Goal: Navigation & Orientation: Find specific page/section

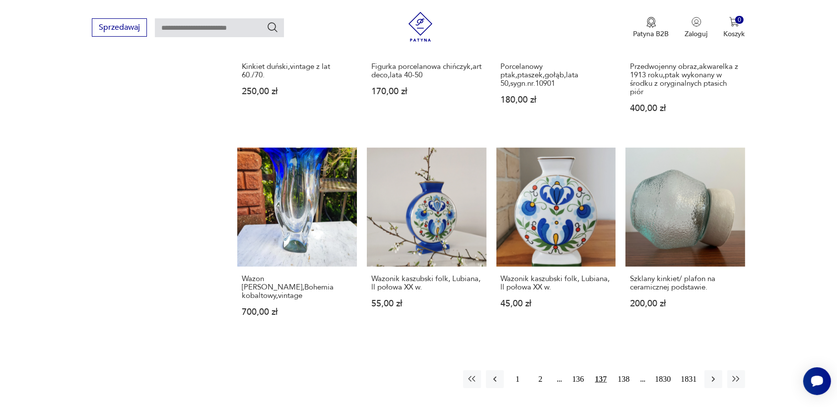
scroll to position [310, 0]
click at [712, 375] on icon "button" at bounding box center [713, 380] width 10 height 10
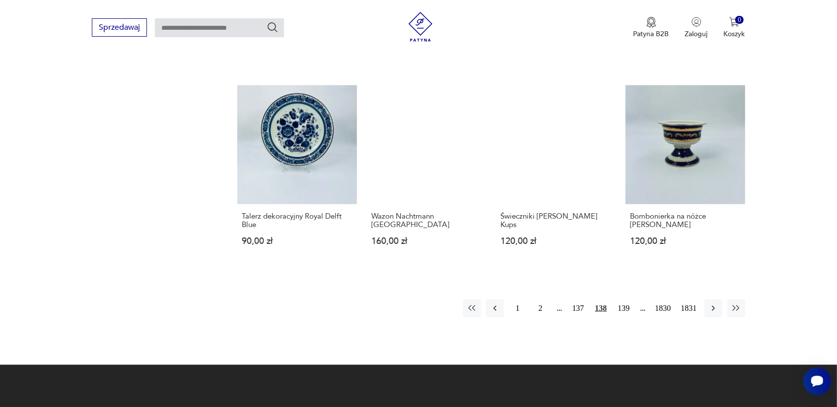
scroll to position [872, 0]
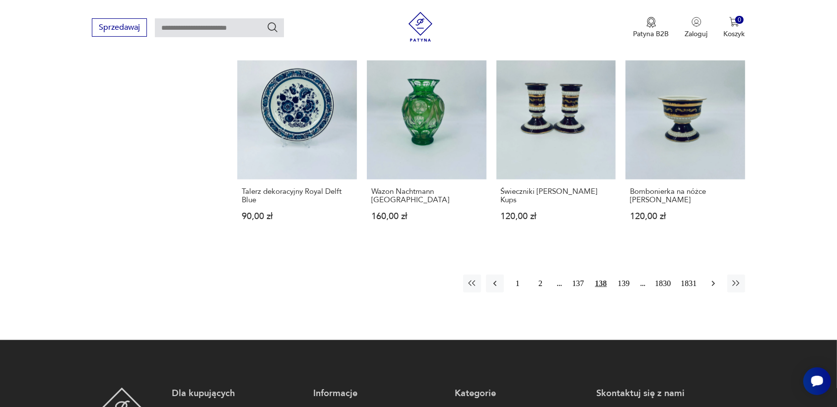
click at [711, 279] on icon "button" at bounding box center [713, 284] width 10 height 10
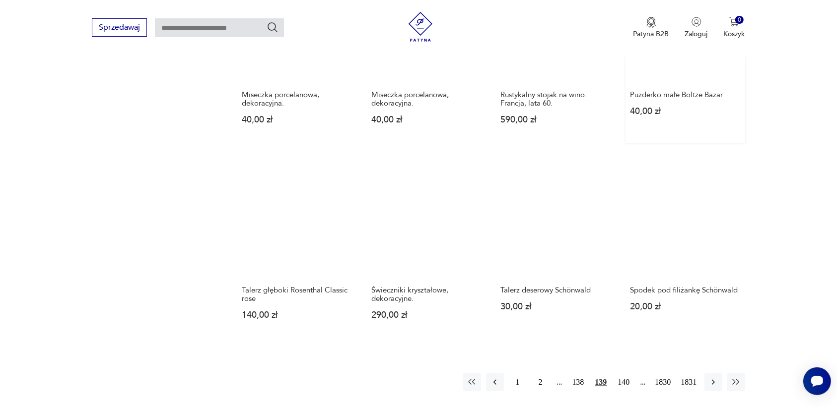
scroll to position [810, 0]
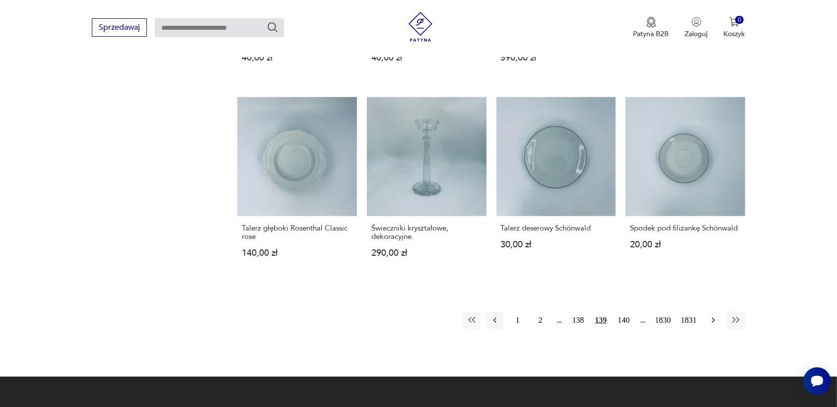
click at [712, 318] on icon "button" at bounding box center [712, 320] width 3 height 5
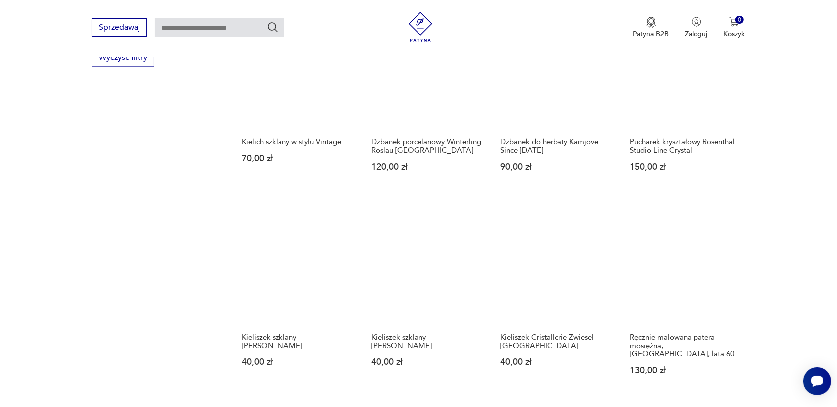
scroll to position [748, 0]
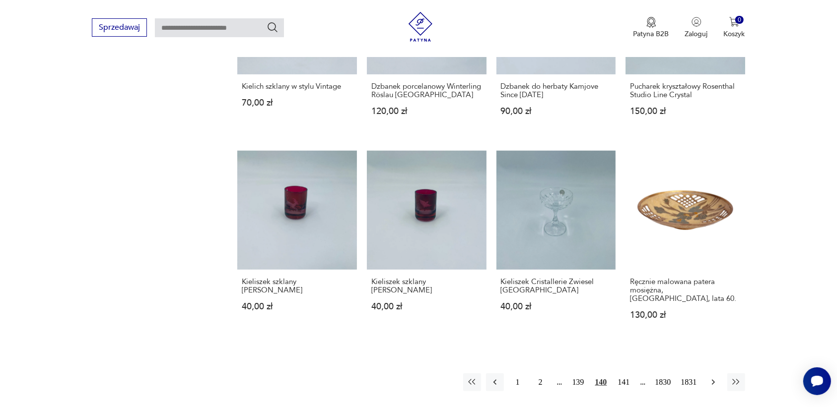
click at [711, 378] on icon "button" at bounding box center [713, 383] width 10 height 10
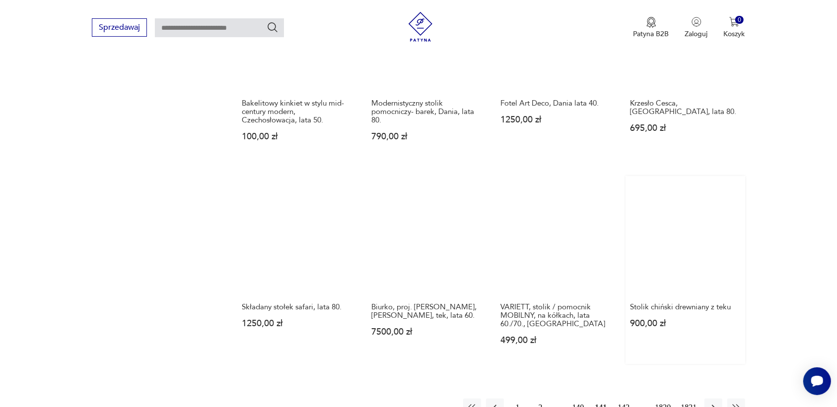
scroll to position [810, 0]
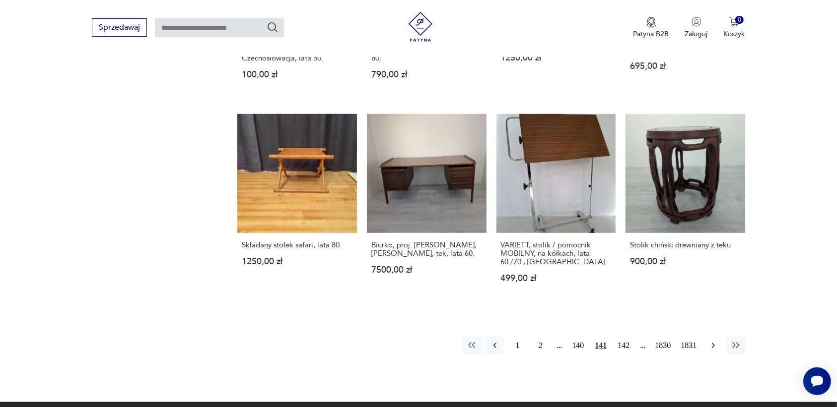
click at [712, 343] on icon "button" at bounding box center [712, 345] width 3 height 5
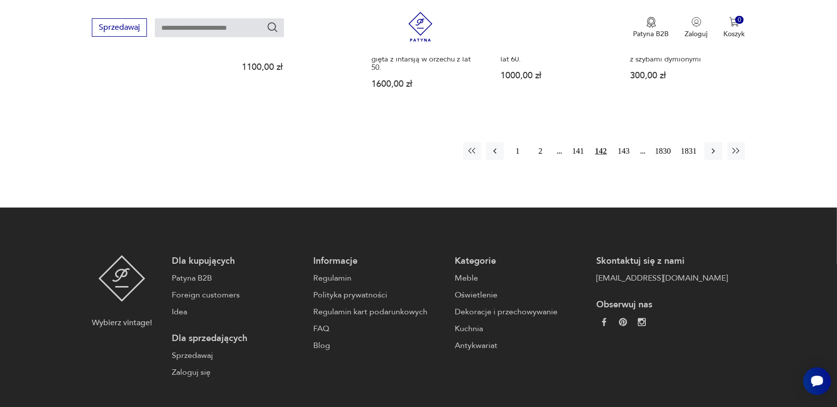
scroll to position [934, 0]
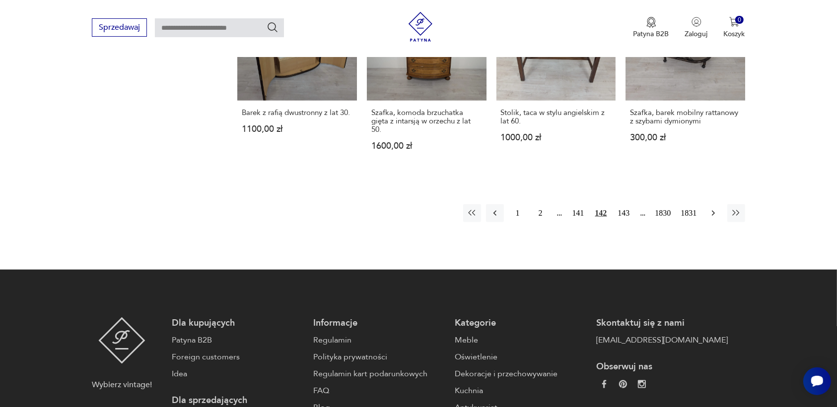
click at [712, 208] on icon "button" at bounding box center [713, 213] width 10 height 10
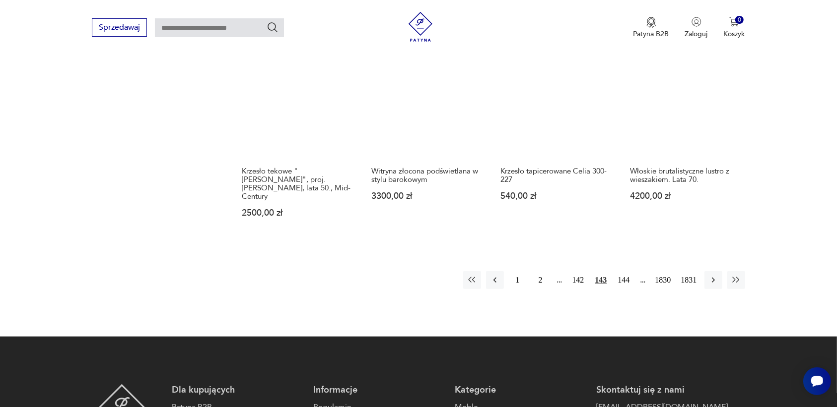
scroll to position [872, 0]
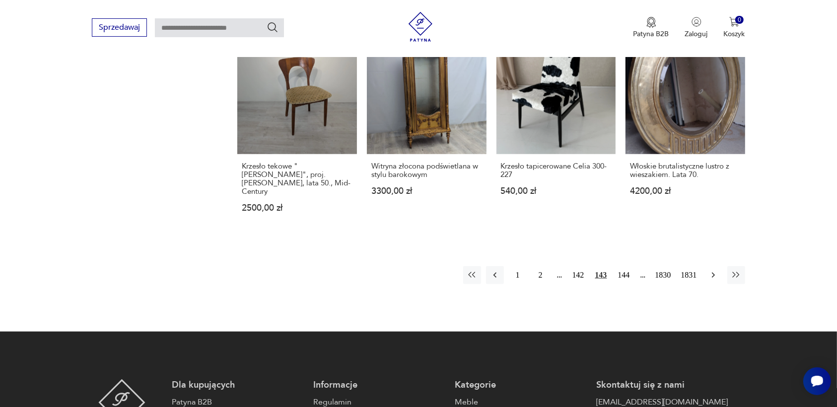
click at [712, 270] on icon "button" at bounding box center [713, 275] width 10 height 10
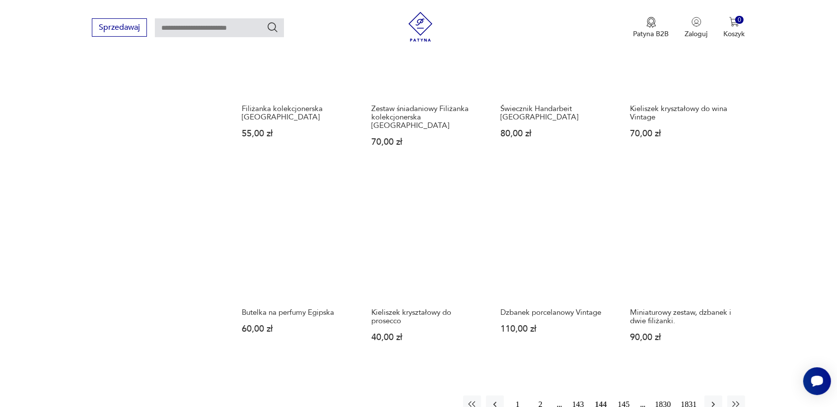
scroll to position [748, 0]
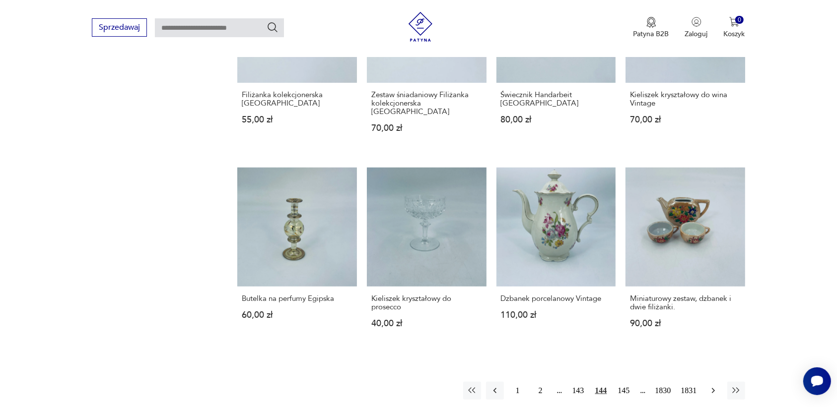
click at [712, 386] on icon "button" at bounding box center [713, 391] width 10 height 10
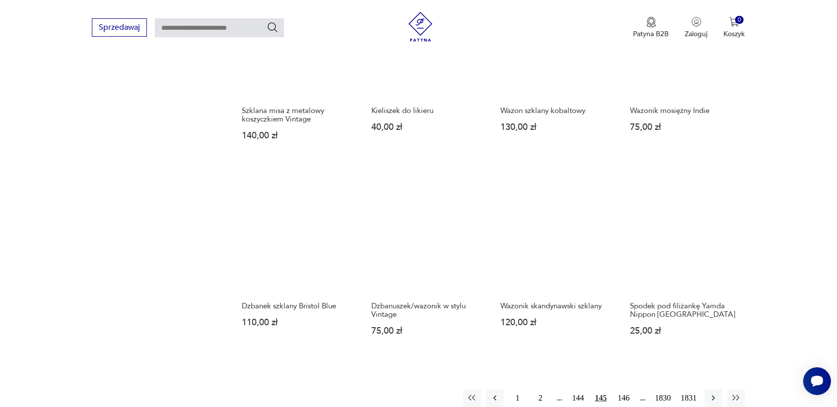
scroll to position [810, 0]
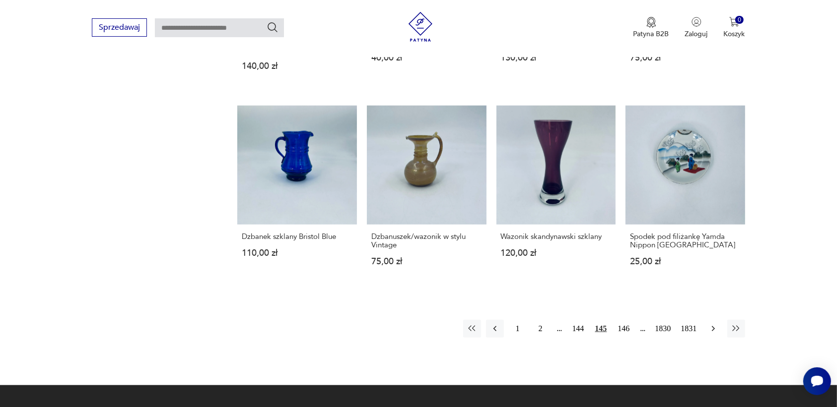
click at [712, 325] on icon "button" at bounding box center [713, 329] width 10 height 10
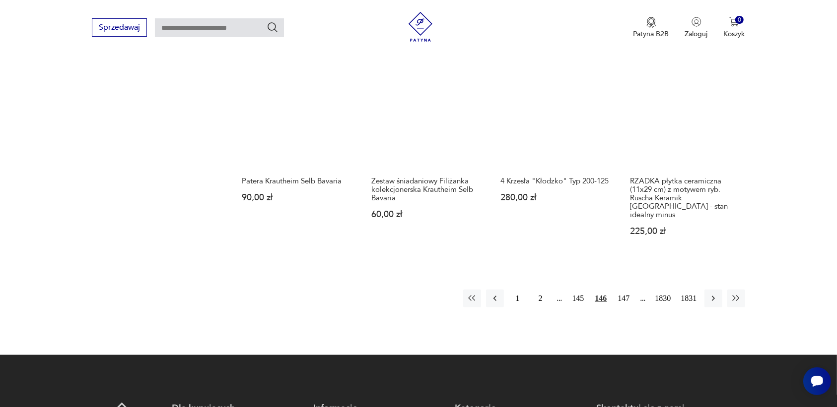
scroll to position [934, 0]
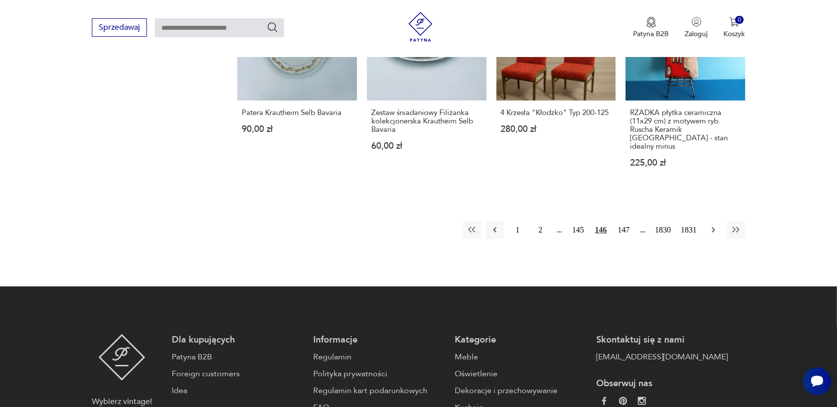
click at [712, 225] on icon "button" at bounding box center [713, 230] width 10 height 10
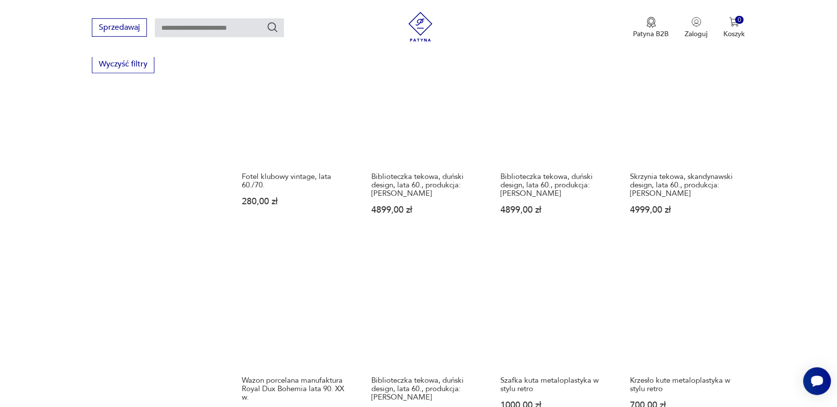
scroll to position [810, 0]
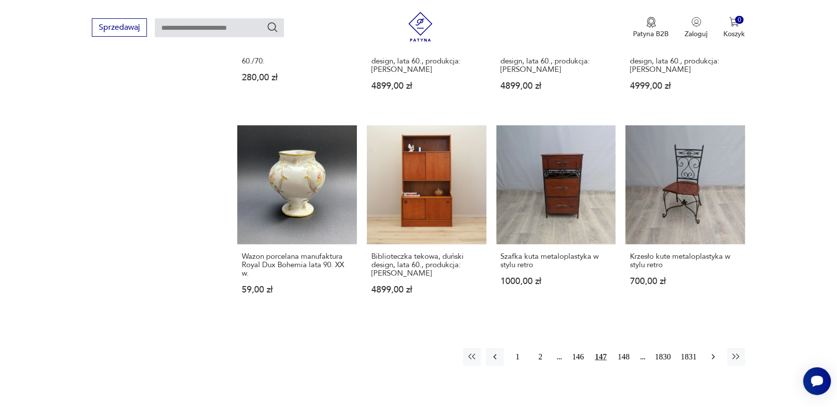
click at [712, 356] on icon "button" at bounding box center [713, 357] width 10 height 10
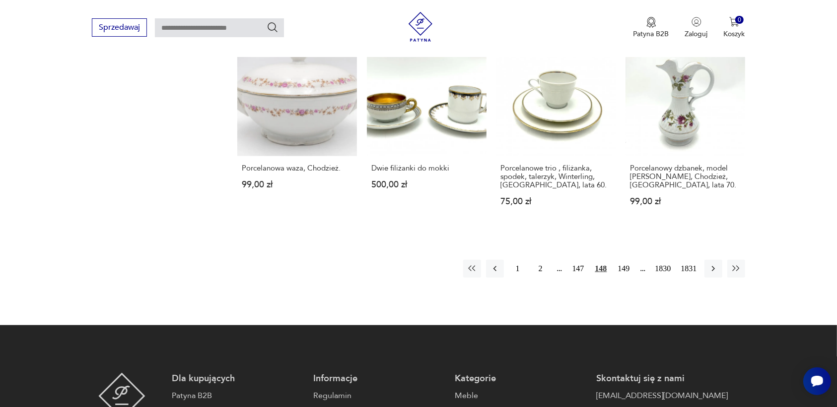
scroll to position [934, 0]
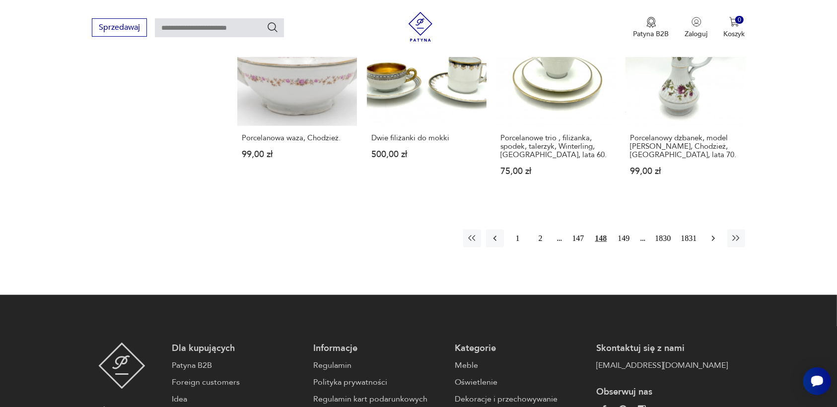
click at [710, 234] on icon "button" at bounding box center [713, 239] width 10 height 10
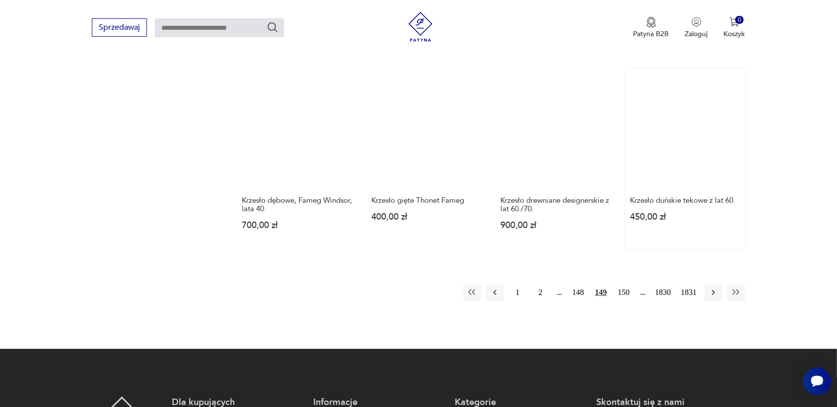
scroll to position [934, 0]
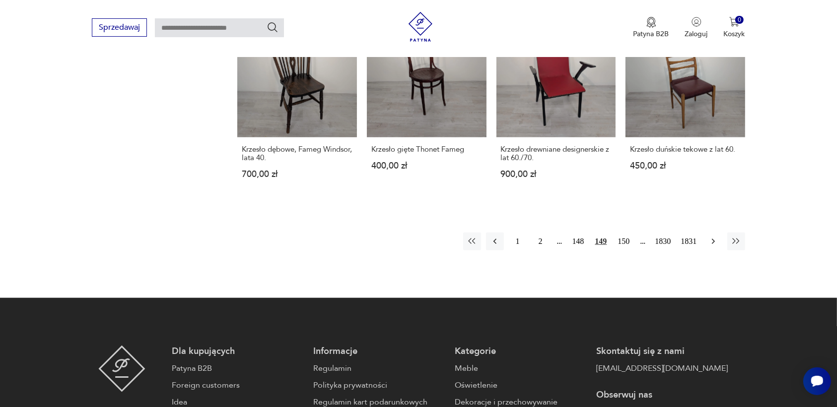
click at [708, 237] on icon "button" at bounding box center [713, 242] width 10 height 10
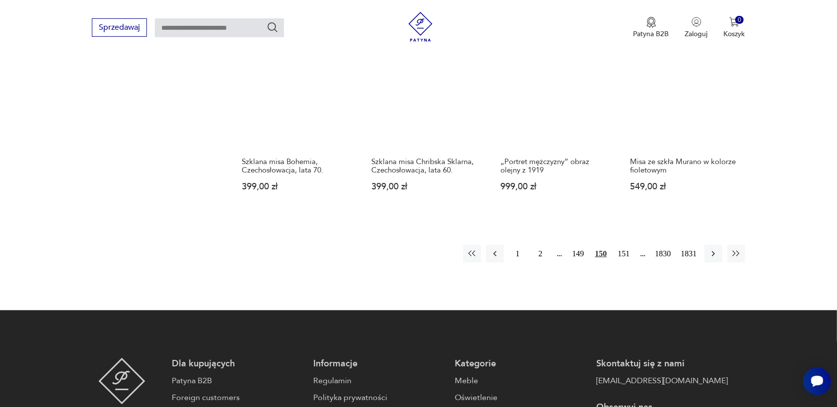
scroll to position [934, 0]
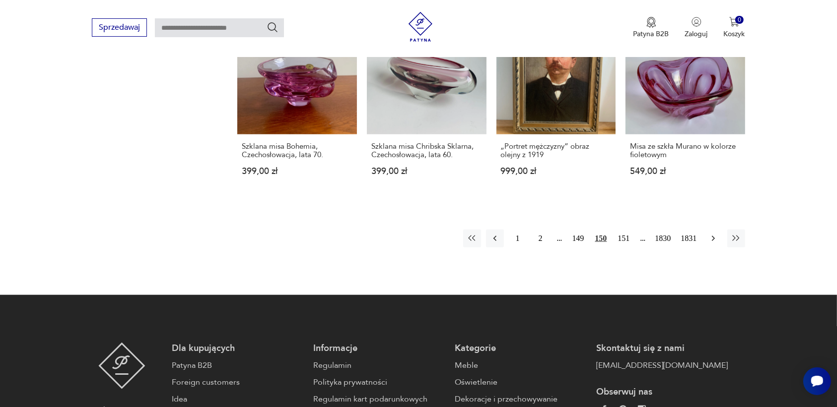
click at [712, 234] on icon "button" at bounding box center [713, 239] width 10 height 10
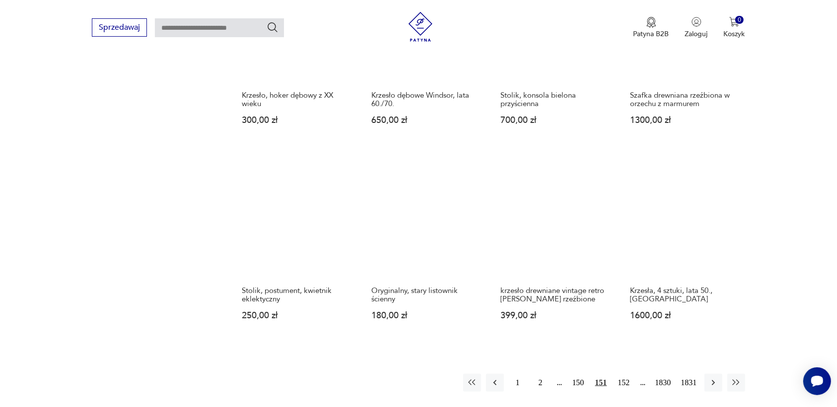
scroll to position [748, 0]
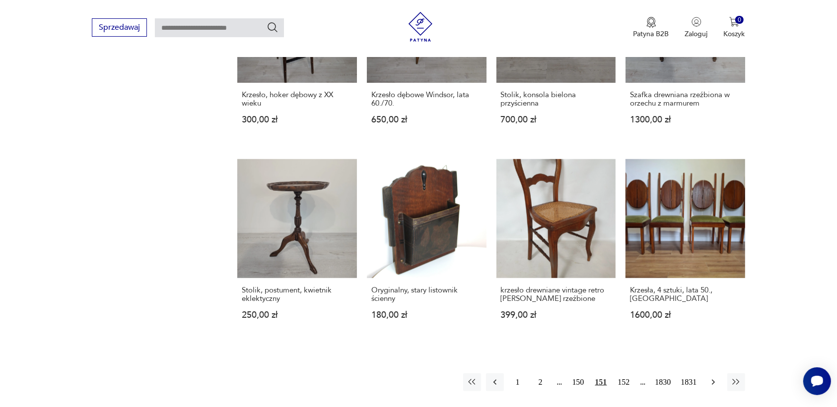
click at [711, 378] on icon "button" at bounding box center [713, 383] width 10 height 10
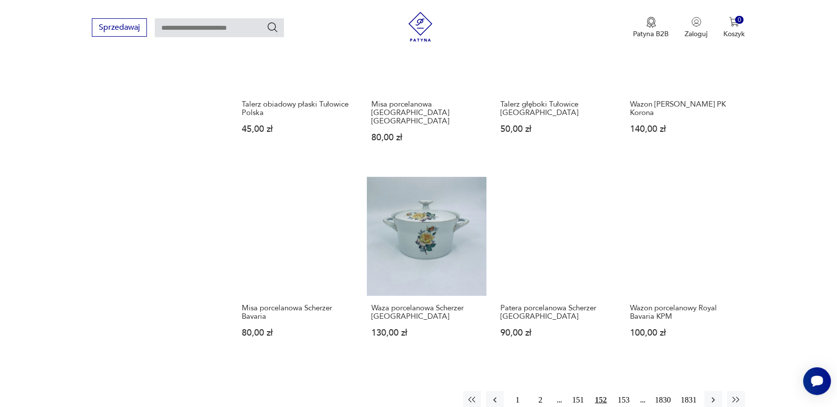
scroll to position [810, 0]
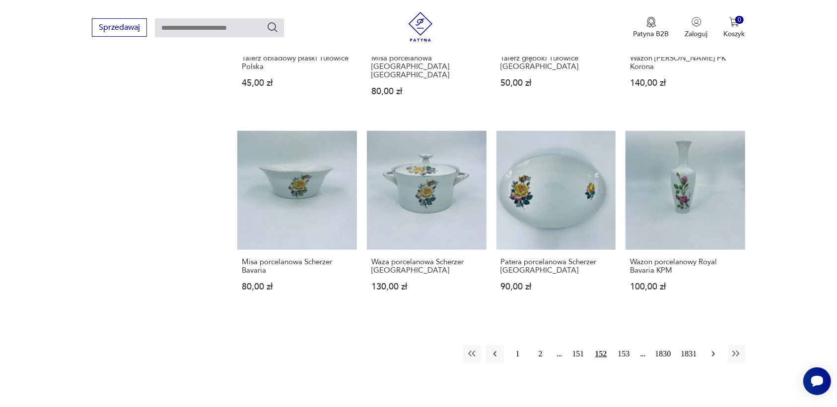
click at [710, 349] on icon "button" at bounding box center [713, 354] width 10 height 10
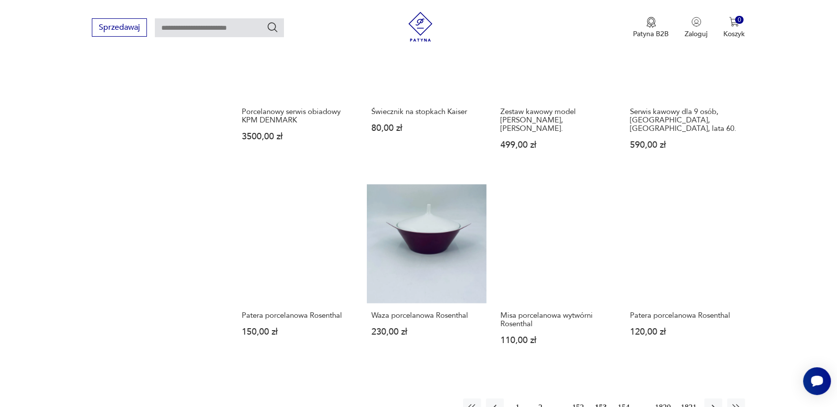
scroll to position [810, 0]
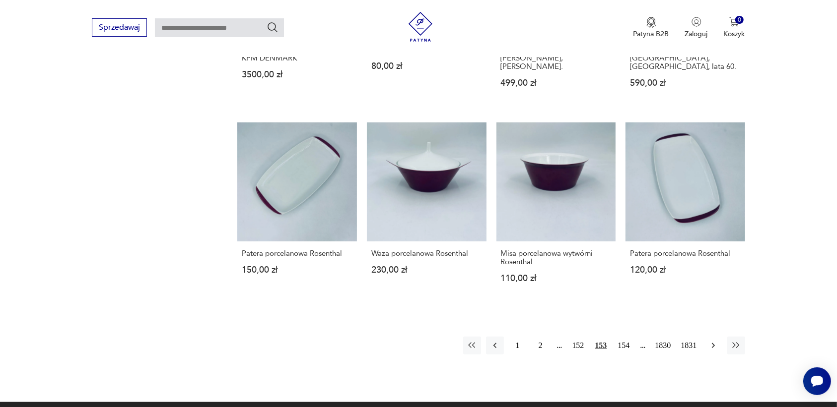
click at [710, 341] on icon "button" at bounding box center [713, 346] width 10 height 10
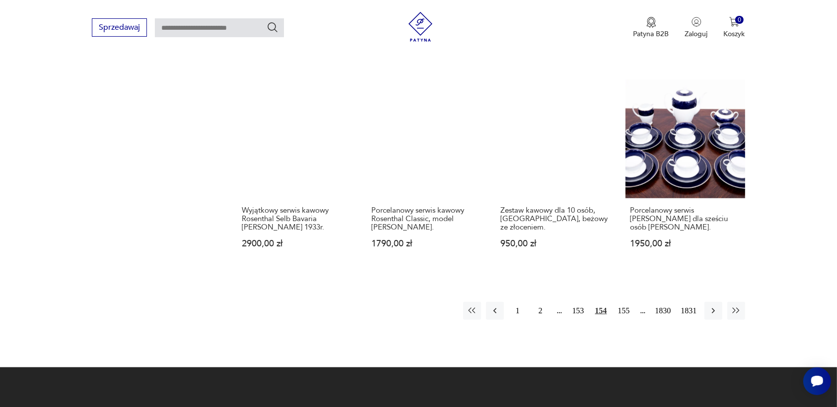
scroll to position [872, 0]
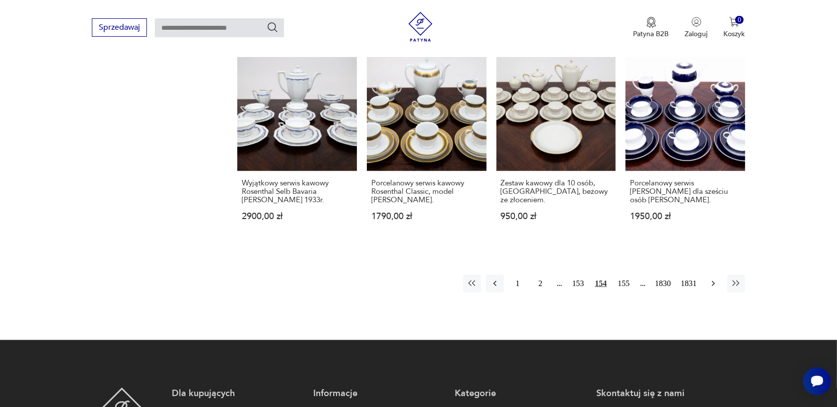
click at [712, 281] on icon "button" at bounding box center [712, 283] width 3 height 5
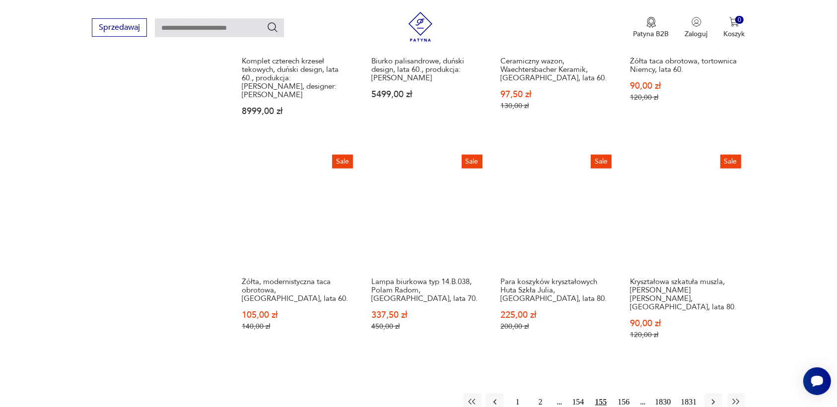
scroll to position [810, 0]
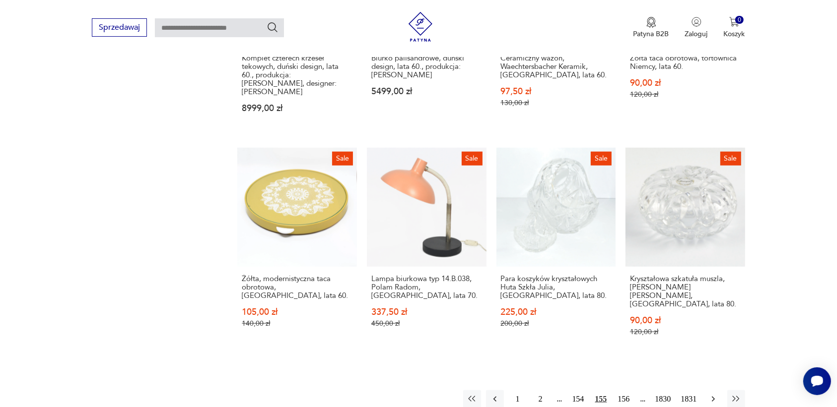
click at [714, 394] on icon "button" at bounding box center [713, 399] width 10 height 10
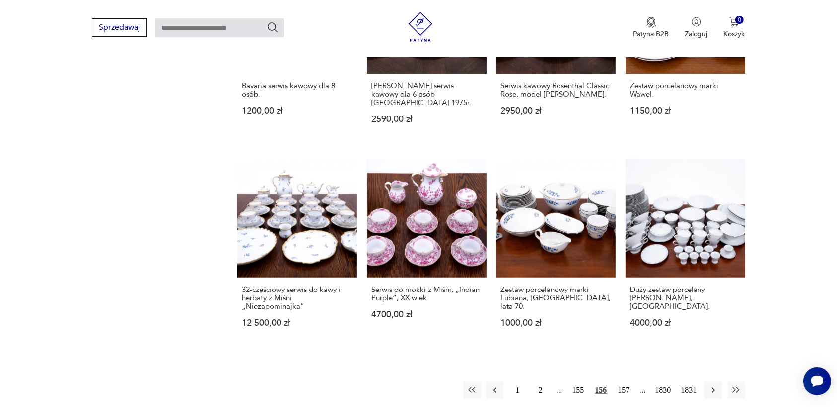
scroll to position [810, 0]
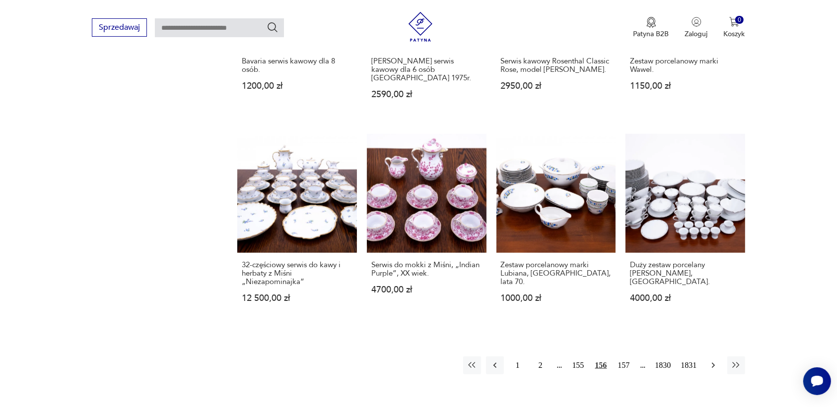
click at [705, 357] on button "button" at bounding box center [713, 366] width 18 height 18
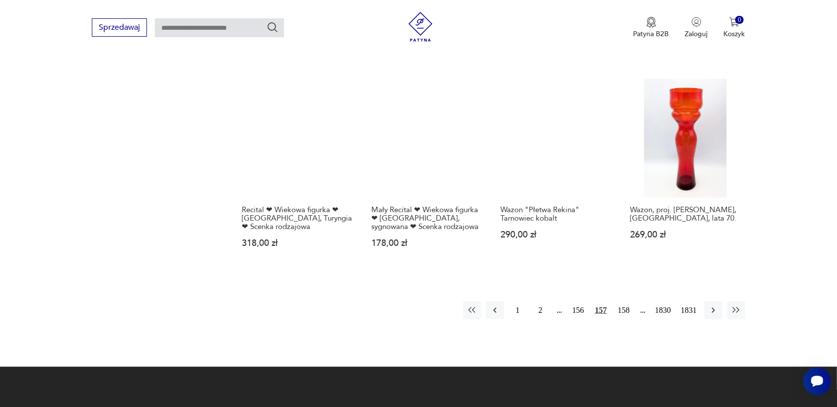
scroll to position [872, 0]
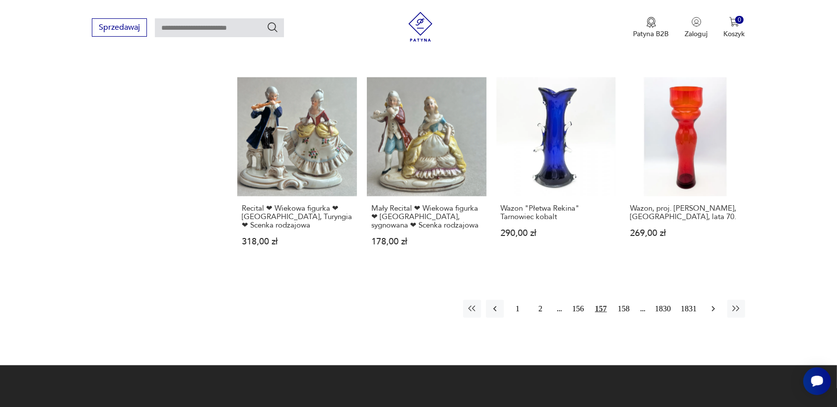
click at [710, 304] on icon "button" at bounding box center [713, 309] width 10 height 10
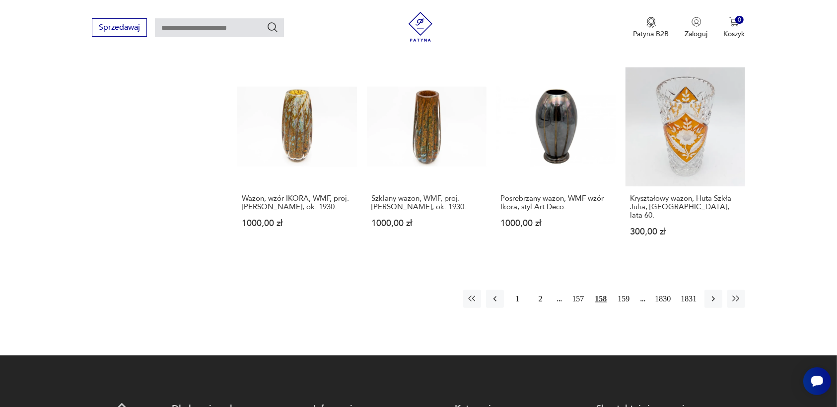
scroll to position [872, 0]
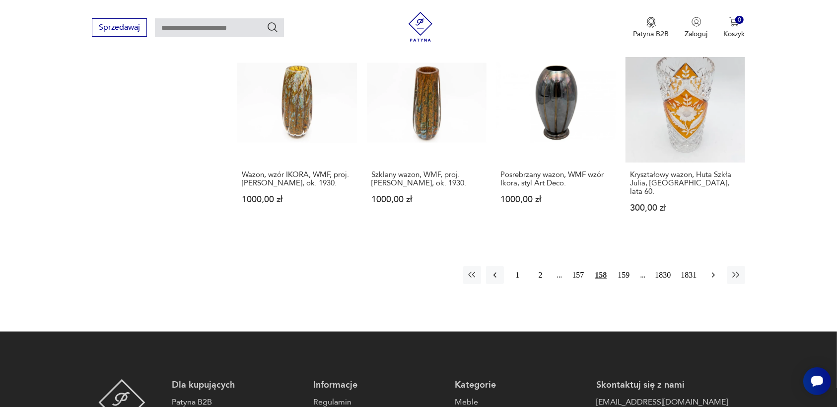
click at [710, 270] on icon "button" at bounding box center [713, 275] width 10 height 10
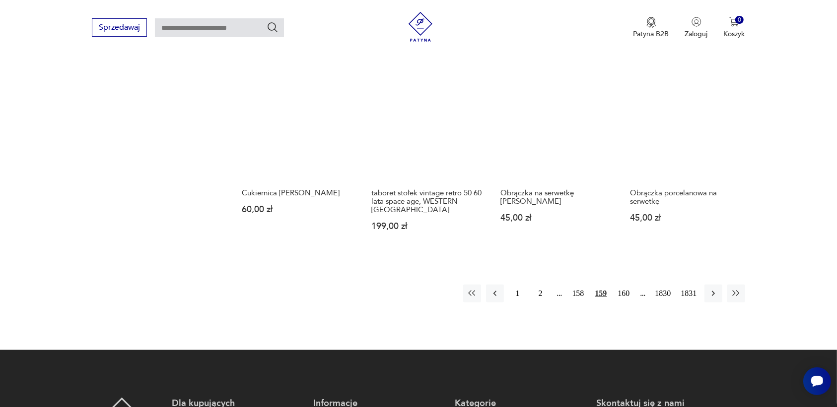
scroll to position [872, 0]
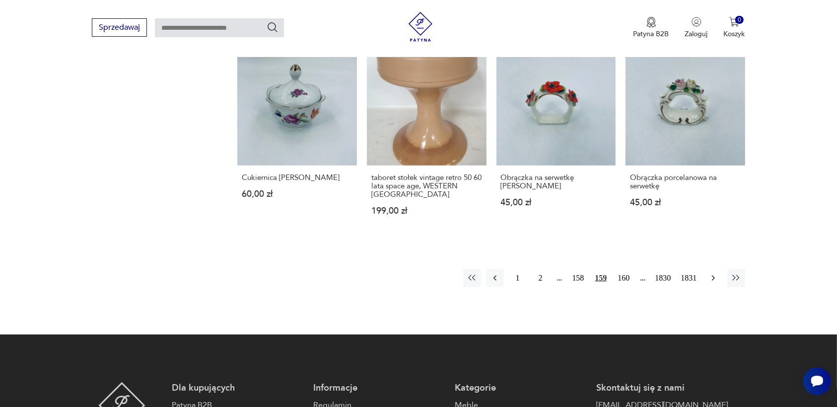
click at [713, 276] on icon "button" at bounding box center [712, 278] width 3 height 5
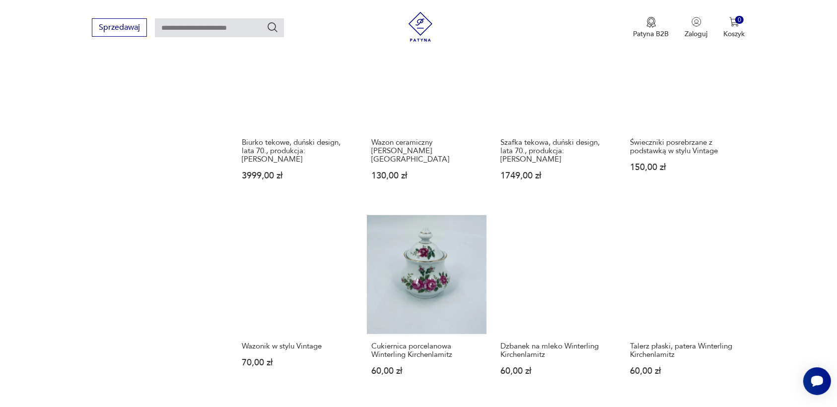
scroll to position [810, 0]
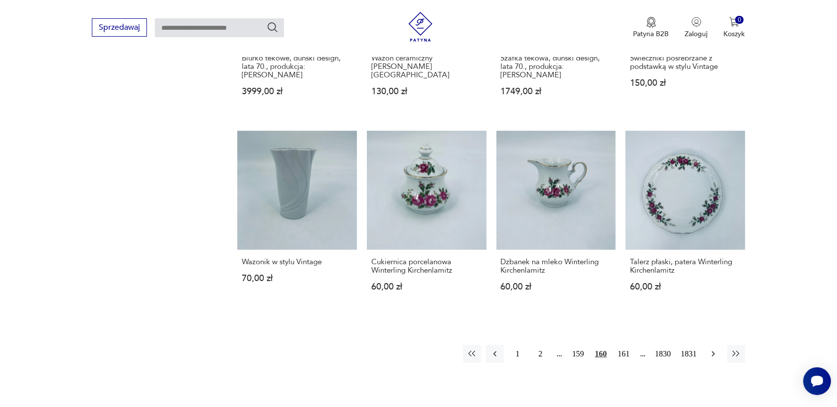
click at [709, 349] on icon "button" at bounding box center [713, 354] width 10 height 10
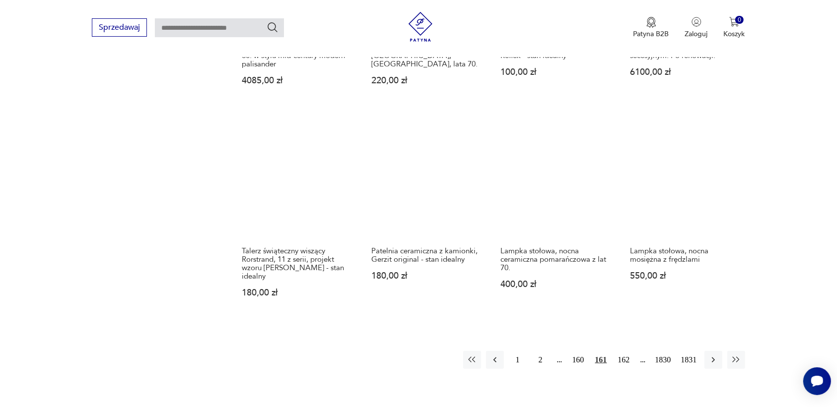
scroll to position [810, 0]
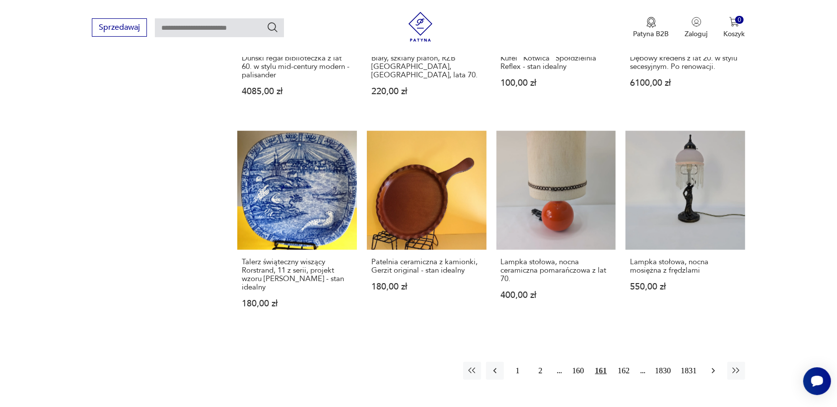
click at [711, 366] on icon "button" at bounding box center [713, 371] width 10 height 10
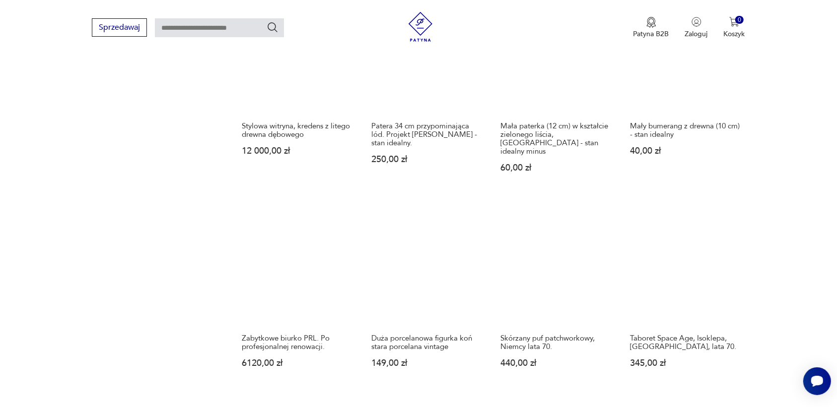
scroll to position [748, 0]
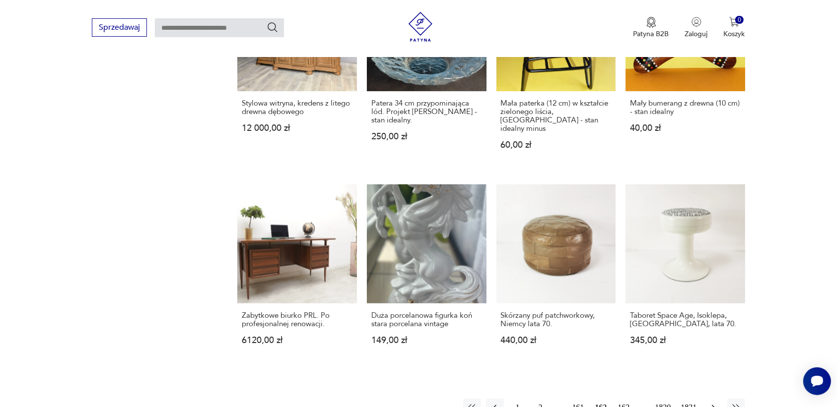
click at [712, 405] on icon "button" at bounding box center [712, 407] width 3 height 5
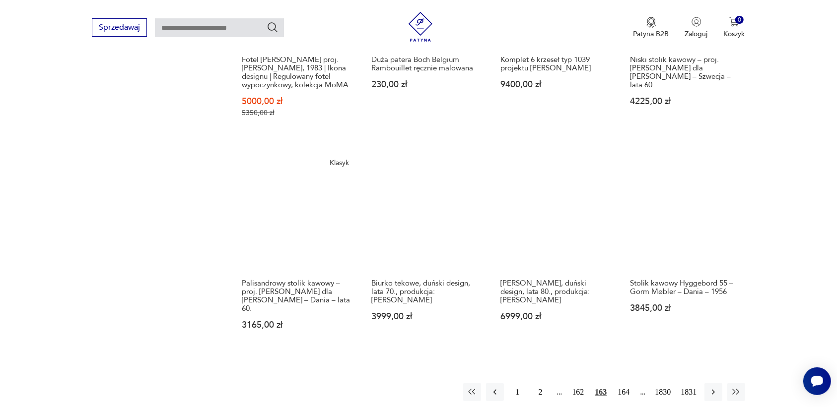
scroll to position [872, 0]
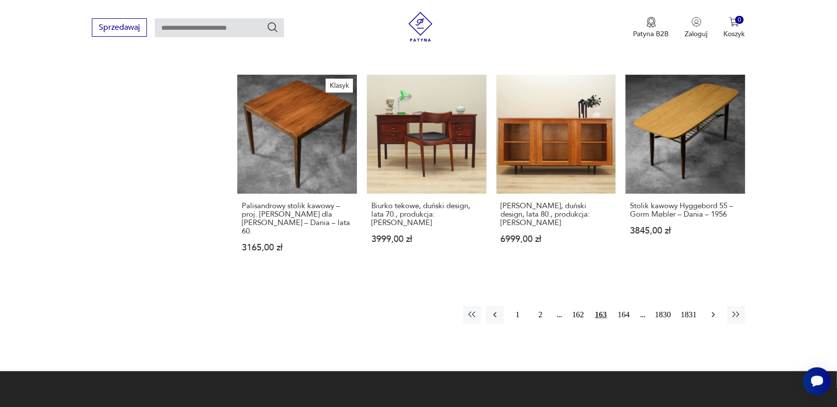
click at [708, 310] on icon "button" at bounding box center [713, 315] width 10 height 10
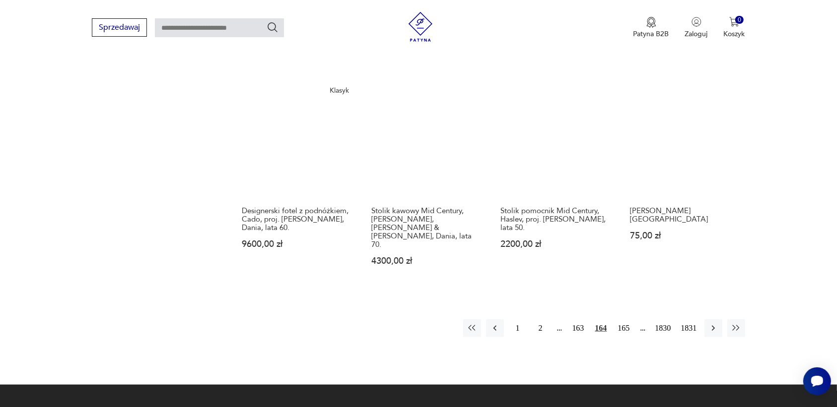
scroll to position [872, 0]
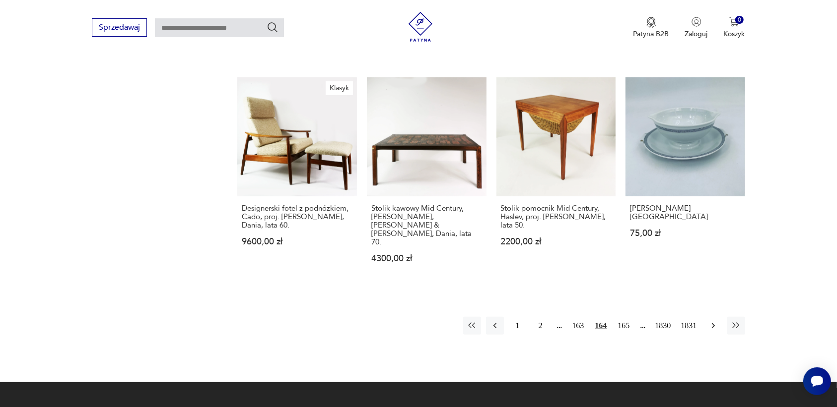
click at [709, 321] on icon "button" at bounding box center [713, 326] width 10 height 10
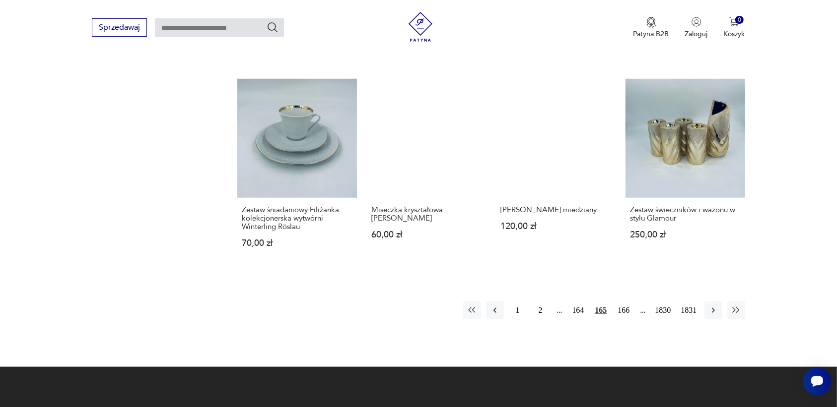
scroll to position [872, 0]
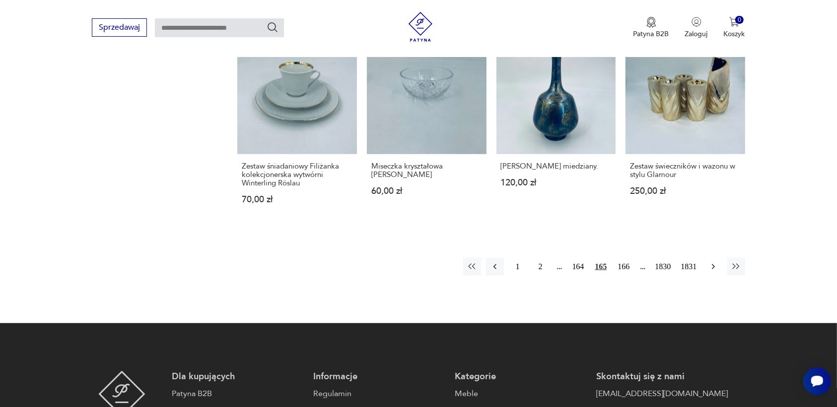
click at [712, 262] on icon "button" at bounding box center [713, 267] width 10 height 10
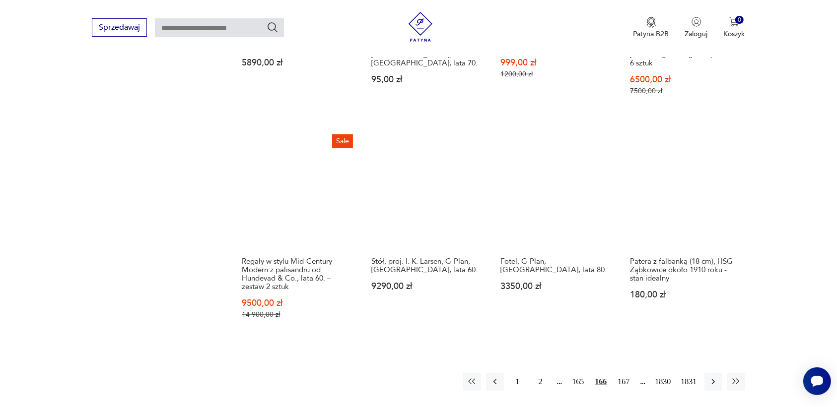
scroll to position [810, 0]
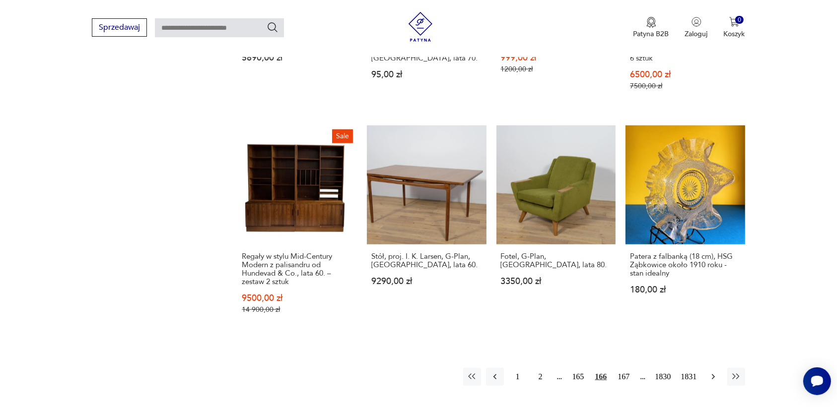
click at [712, 372] on icon "button" at bounding box center [713, 377] width 10 height 10
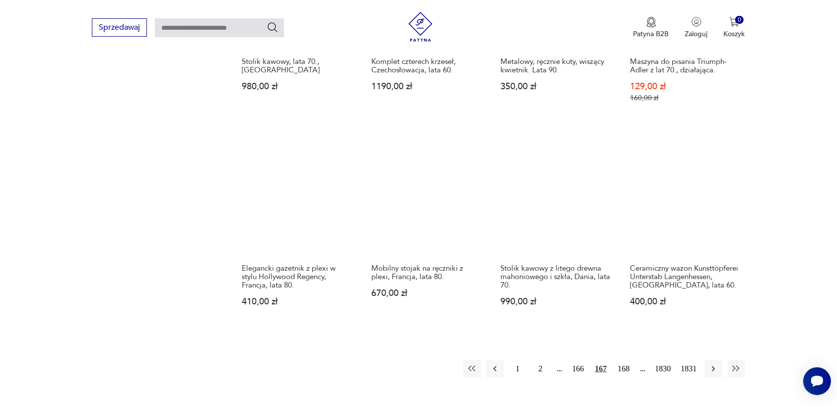
scroll to position [934, 0]
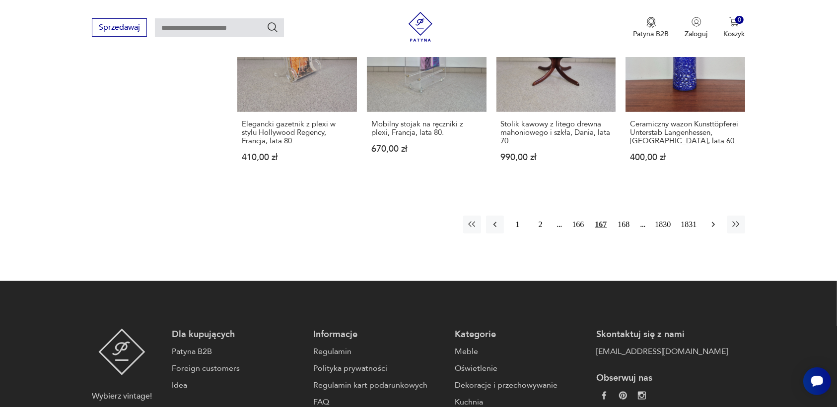
click at [711, 220] on icon "button" at bounding box center [713, 225] width 10 height 10
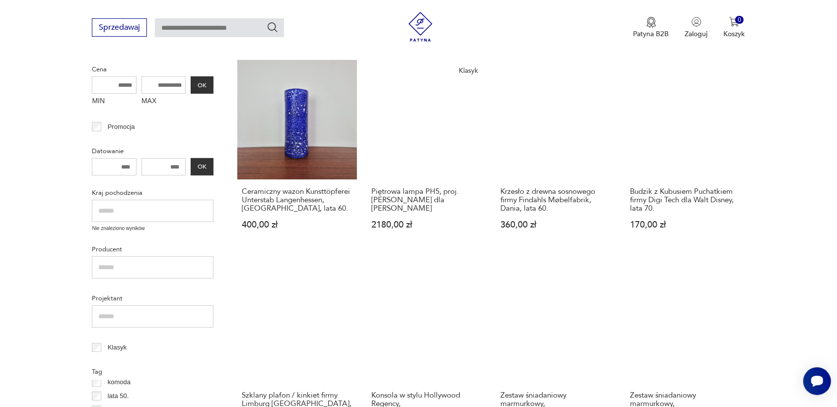
scroll to position [252, 0]
